Goal: Task Accomplishment & Management: Manage account settings

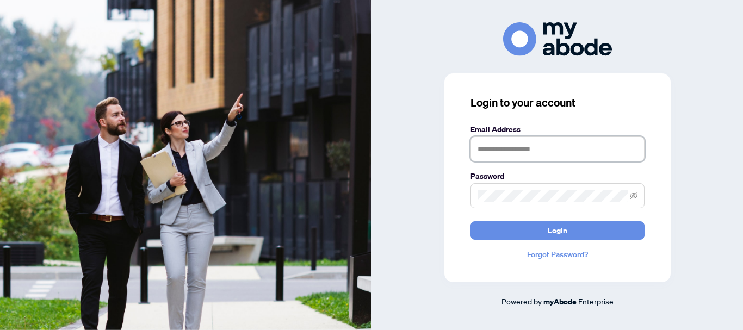
click at [513, 145] on input "text" at bounding box center [557, 148] width 174 height 25
type input "**********"
click at [470, 221] on button "Login" at bounding box center [557, 230] width 174 height 18
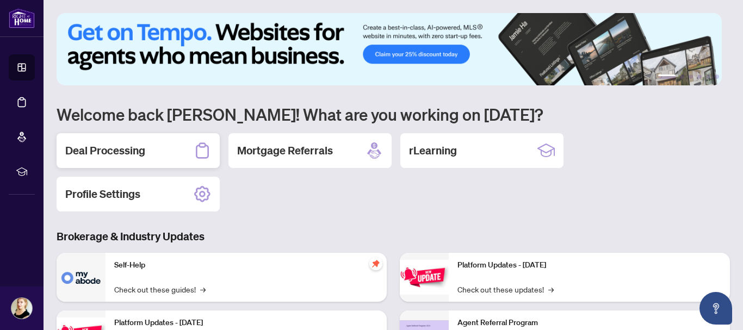
click at [119, 158] on div "Deal Processing" at bounding box center [138, 150] width 163 height 35
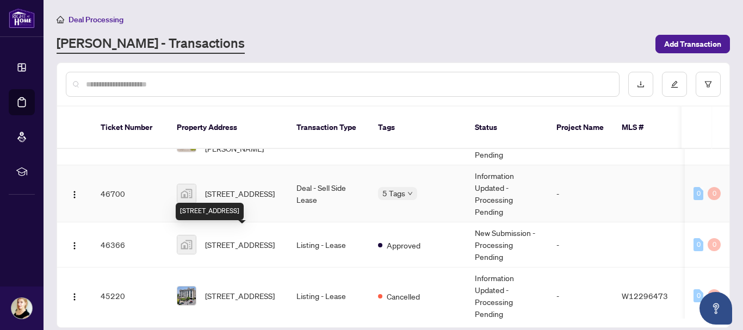
scroll to position [272, 0]
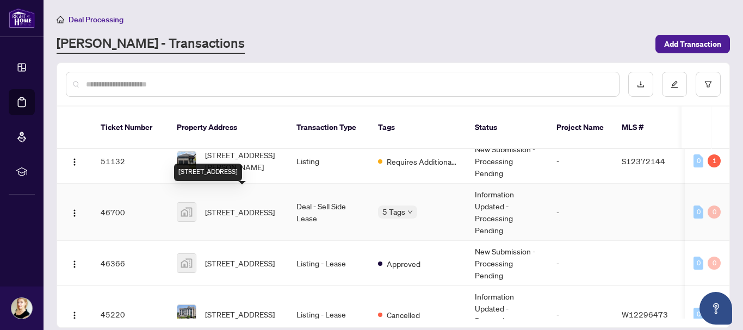
click at [244, 206] on span "227-2737 Keele Street, North York, ON, Canada" at bounding box center [240, 212] width 70 height 12
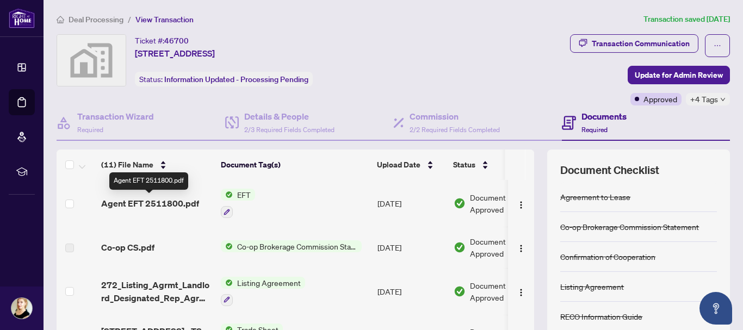
click at [170, 203] on span "Agent EFT 2511800.pdf" at bounding box center [150, 203] width 98 height 13
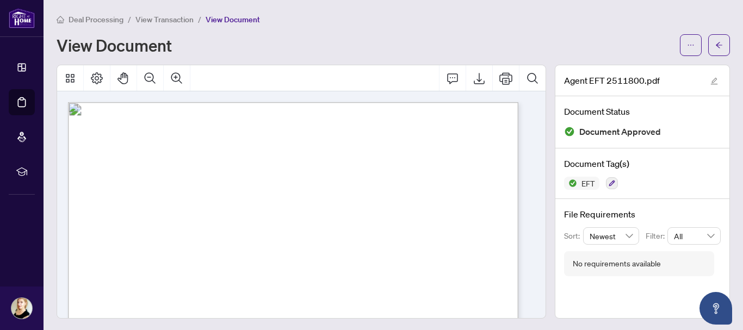
click at [105, 23] on span "Deal Processing" at bounding box center [95, 20] width 55 height 10
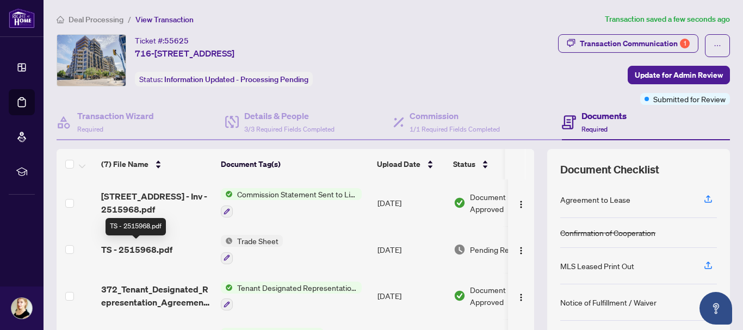
click at [151, 246] on span "TS - 2515968.pdf" at bounding box center [136, 249] width 71 height 13
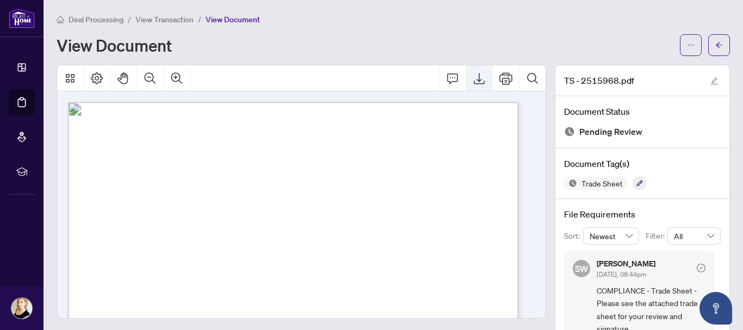
click at [475, 78] on icon "Export" at bounding box center [478, 78] width 13 height 13
click at [177, 23] on span "View Transaction" at bounding box center [164, 20] width 58 height 10
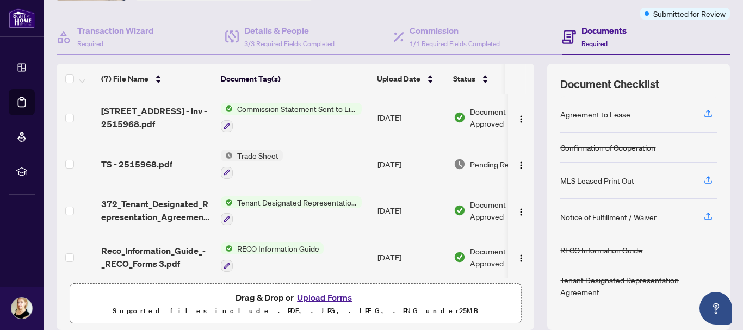
scroll to position [125, 0]
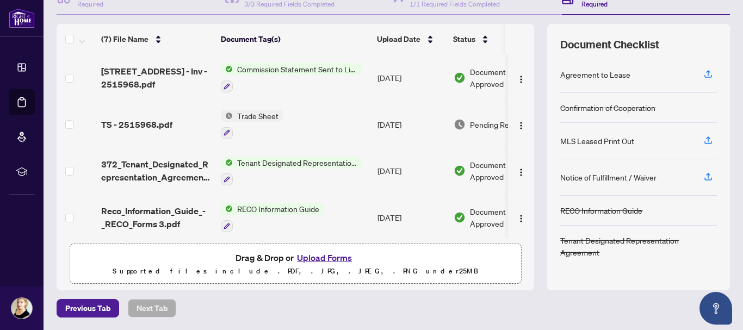
click at [317, 260] on button "Upload Forms" at bounding box center [324, 258] width 61 height 14
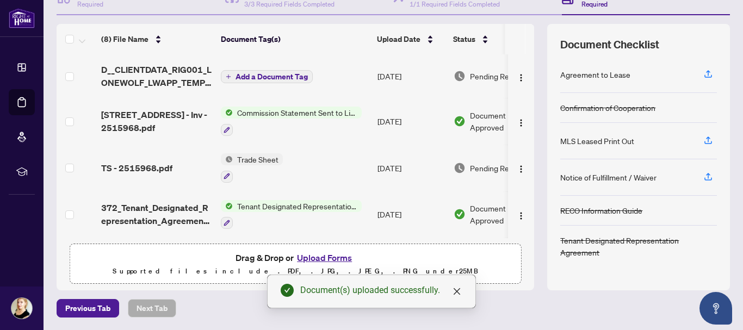
scroll to position [0, 0]
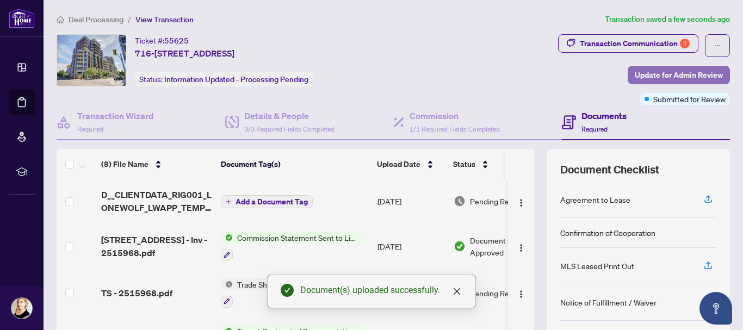
click at [646, 73] on span "Update for Admin Review" at bounding box center [678, 74] width 88 height 17
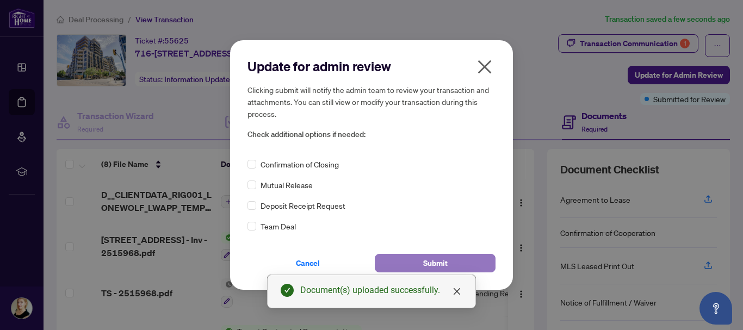
click at [417, 259] on button "Submit" at bounding box center [435, 263] width 121 height 18
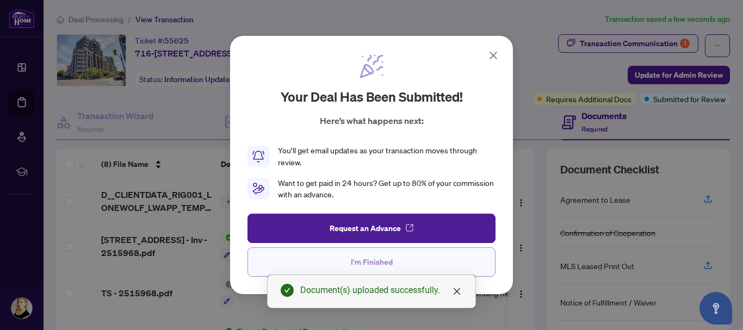
click at [435, 257] on button "I'm Finished" at bounding box center [371, 261] width 248 height 29
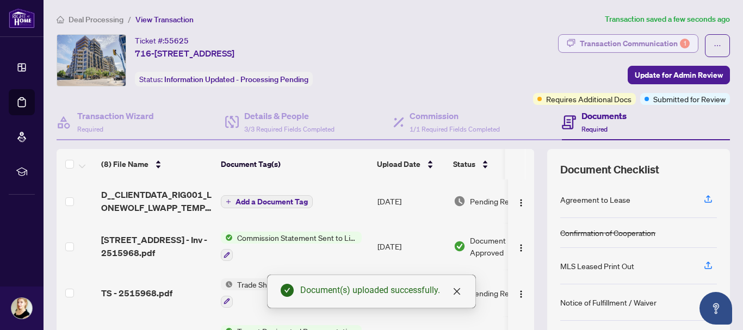
click at [613, 46] on div "Transaction Communication 1" at bounding box center [634, 43] width 110 height 17
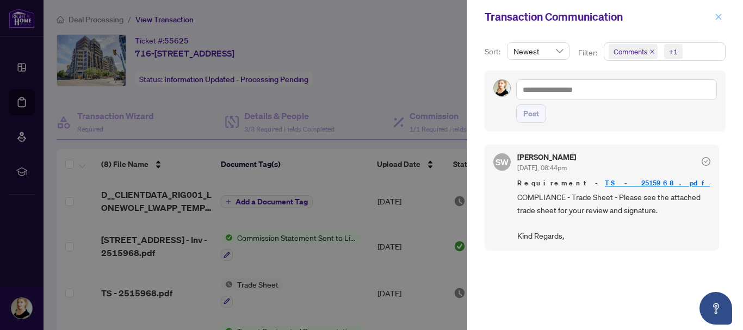
click at [720, 18] on icon "close" at bounding box center [718, 17] width 8 height 8
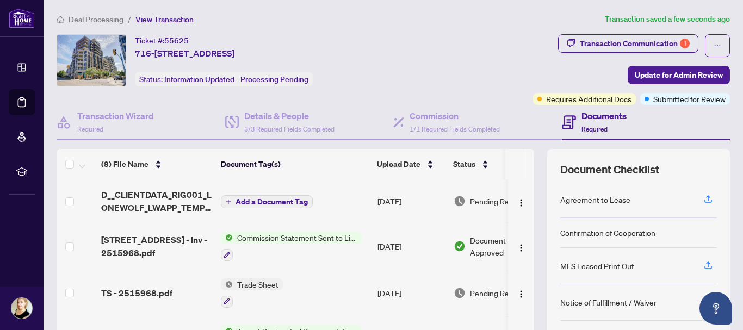
click at [113, 20] on span "Deal Processing" at bounding box center [95, 20] width 55 height 10
